Goal: Task Accomplishment & Management: Use online tool/utility

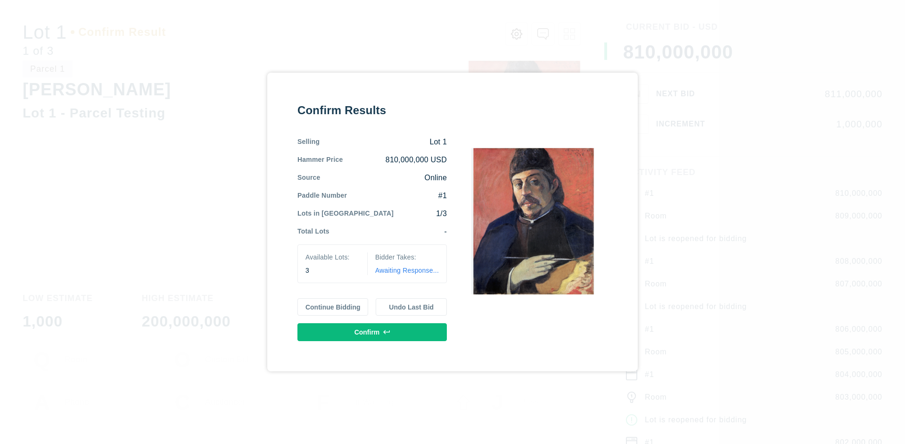
click at [333, 306] on button "Continue Bidding" at bounding box center [332, 307] width 71 height 18
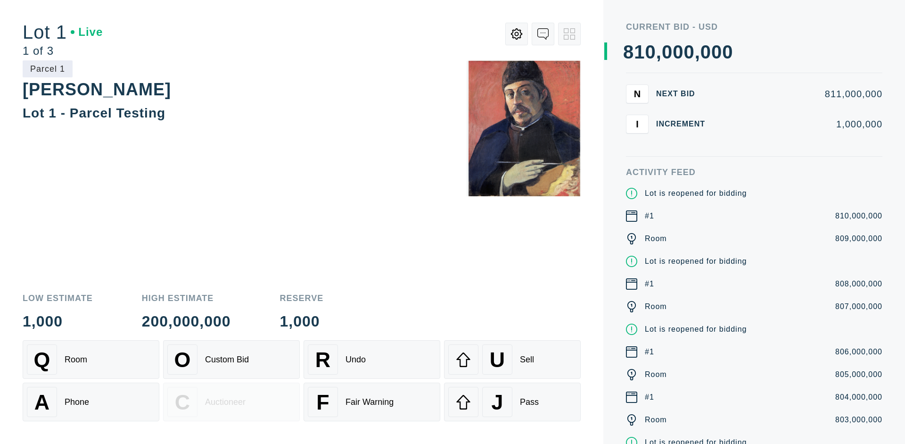
click at [91, 359] on div "Q Room" at bounding box center [91, 359] width 128 height 30
